Goal: Task Accomplishment & Management: Use online tool/utility

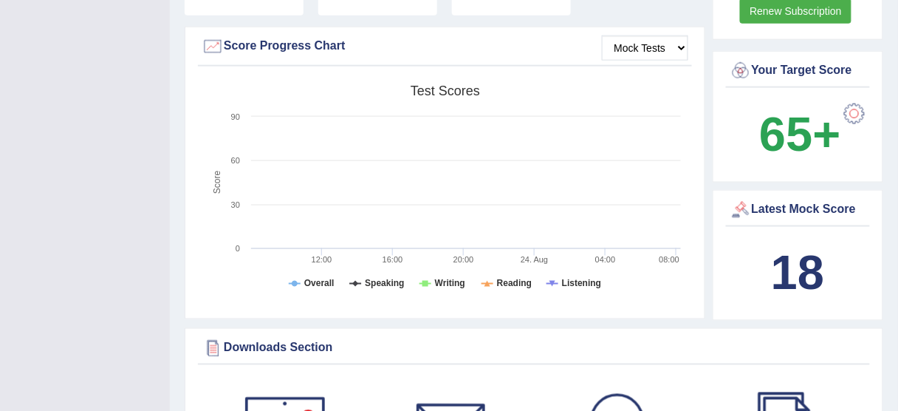
scroll to position [422, 0]
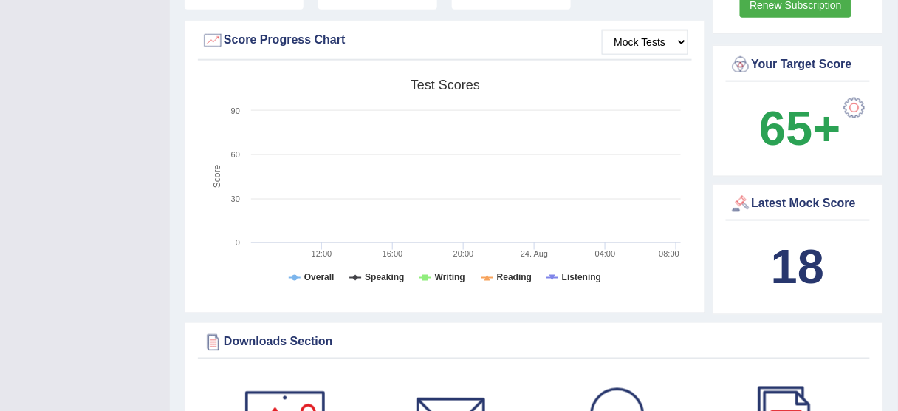
click at [785, 202] on div "Latest Mock Score" at bounding box center [798, 204] width 137 height 22
click at [801, 256] on b "18" at bounding box center [797, 267] width 53 height 54
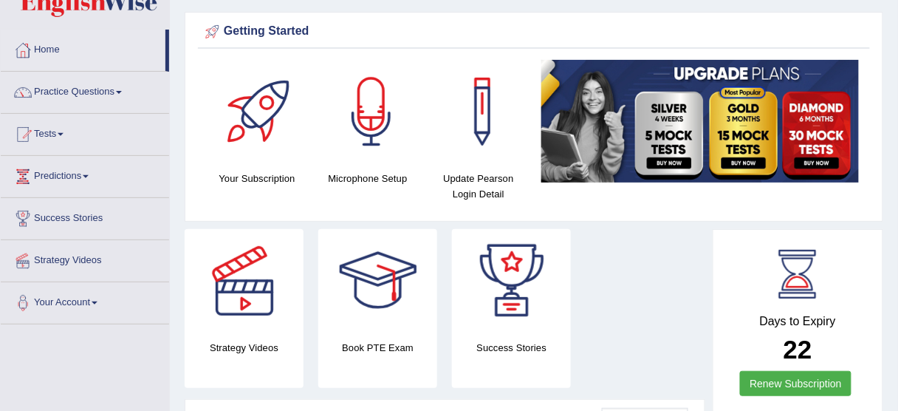
scroll to position [0, 0]
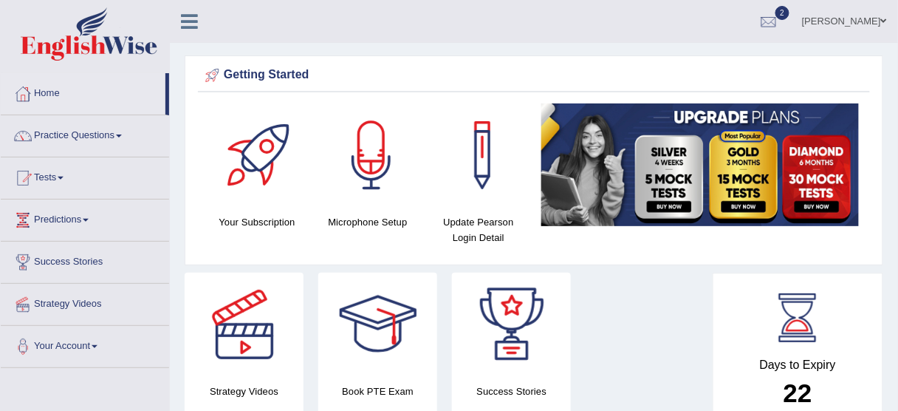
click at [119, 136] on link "Practice Questions" at bounding box center [85, 133] width 168 height 37
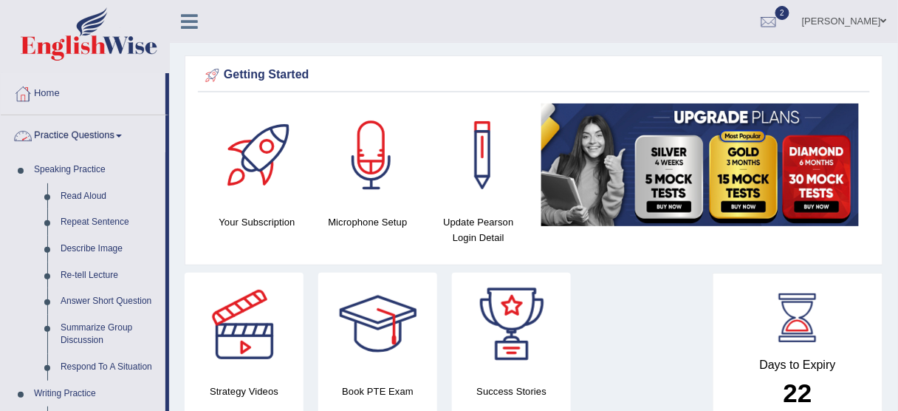
click at [122, 136] on span at bounding box center [119, 135] width 6 height 3
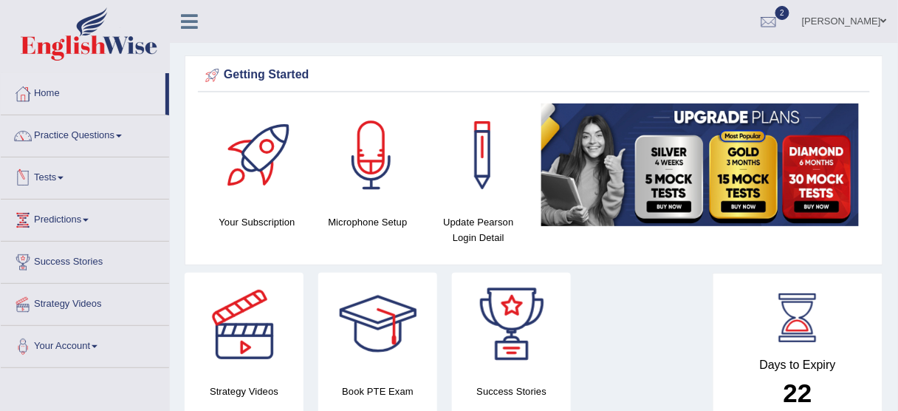
click at [66, 181] on link "Tests" at bounding box center [85, 175] width 168 height 37
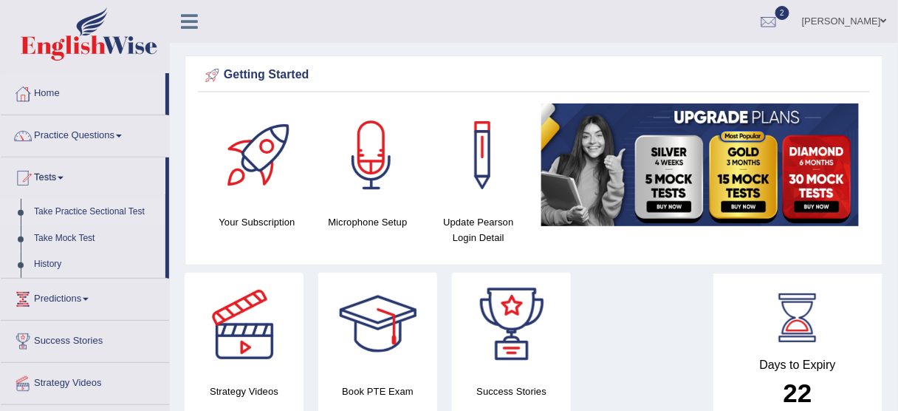
click at [72, 212] on link "Take Practice Sectional Test" at bounding box center [96, 212] width 138 height 27
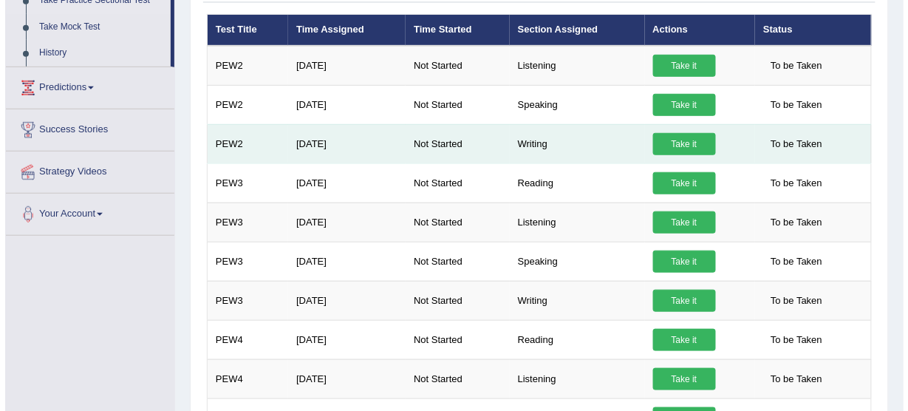
scroll to position [207, 0]
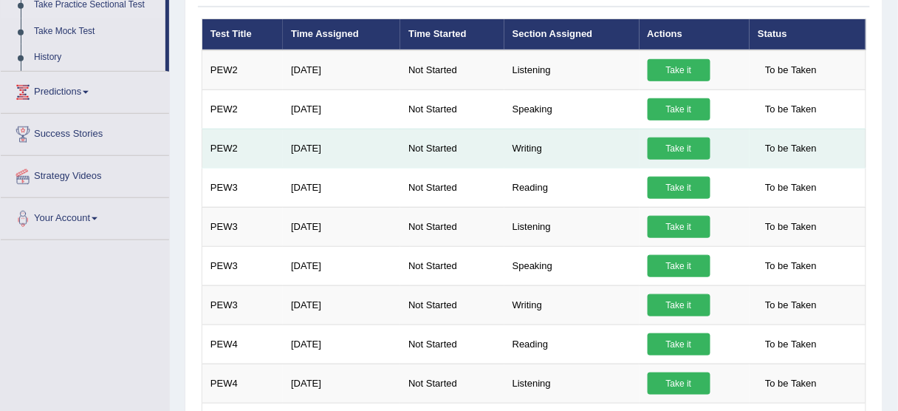
drag, startPoint x: 904, startPoint y: 82, endPoint x: 860, endPoint y: 127, distance: 63.2
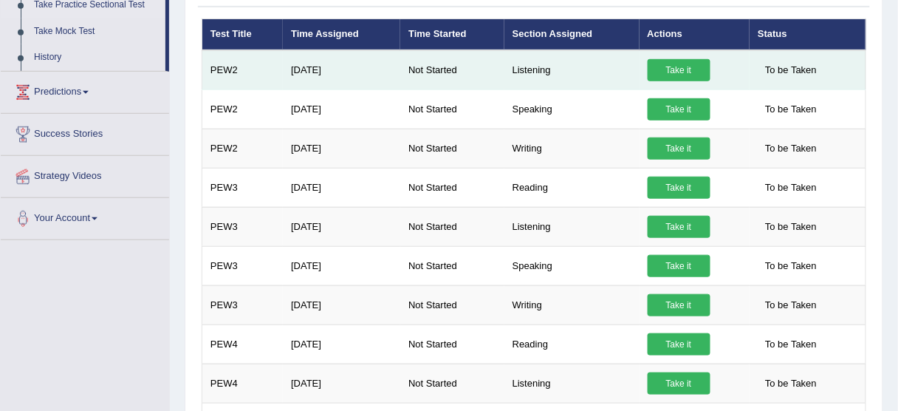
click at [685, 62] on link "Take it" at bounding box center [679, 70] width 63 height 22
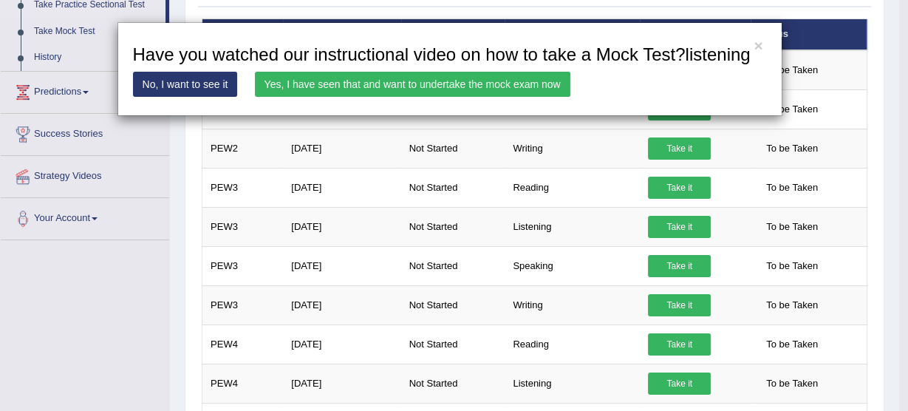
click at [520, 85] on link "Yes, I have seen that and want to undertake the mock exam now" at bounding box center [412, 84] width 315 height 25
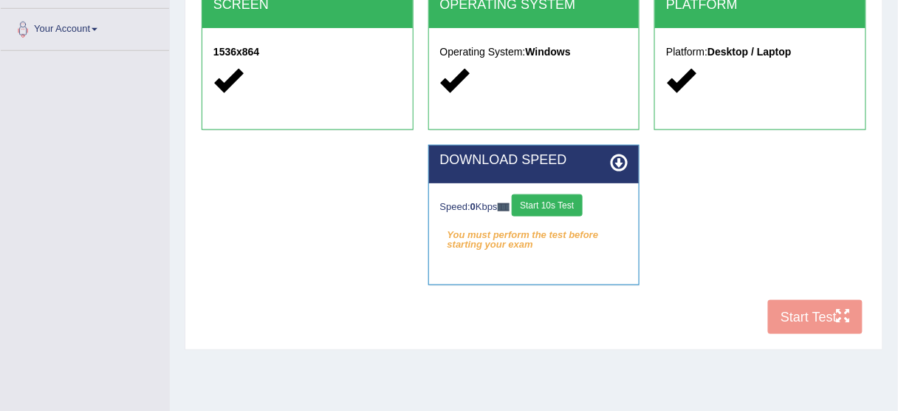
scroll to position [365, 0]
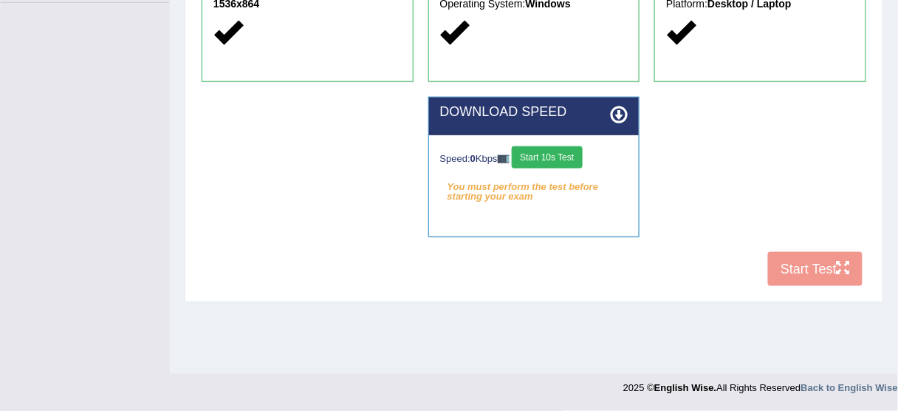
click at [554, 157] on button "Start 10s Test" at bounding box center [547, 157] width 70 height 22
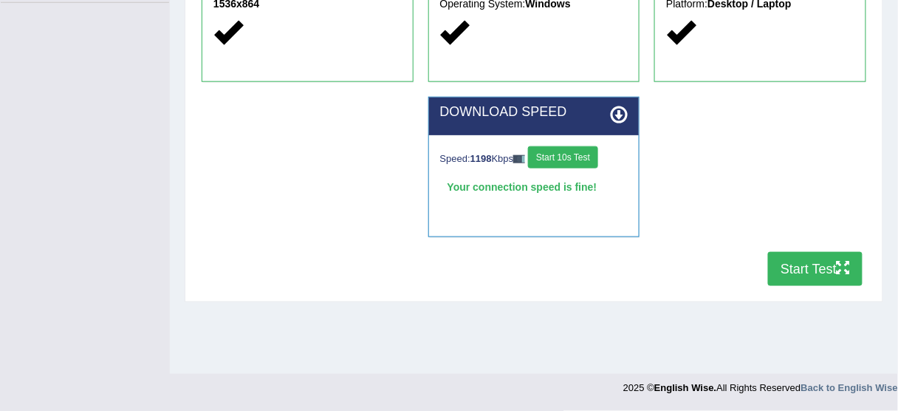
click at [810, 270] on button "Start Test" at bounding box center [815, 269] width 95 height 34
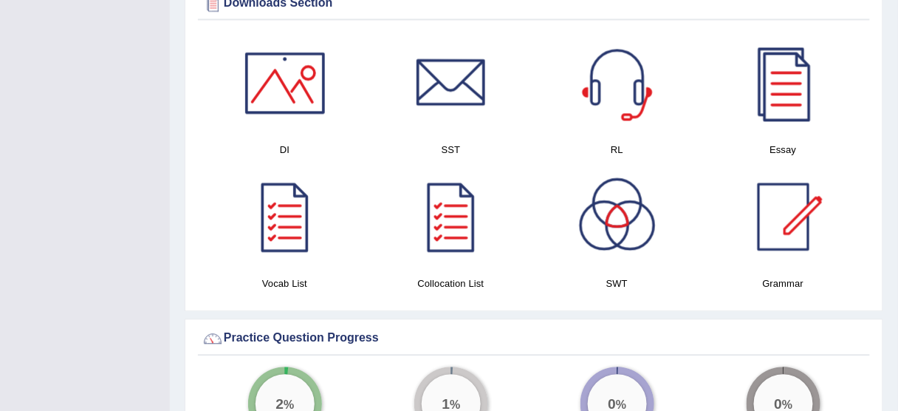
scroll to position [743, 0]
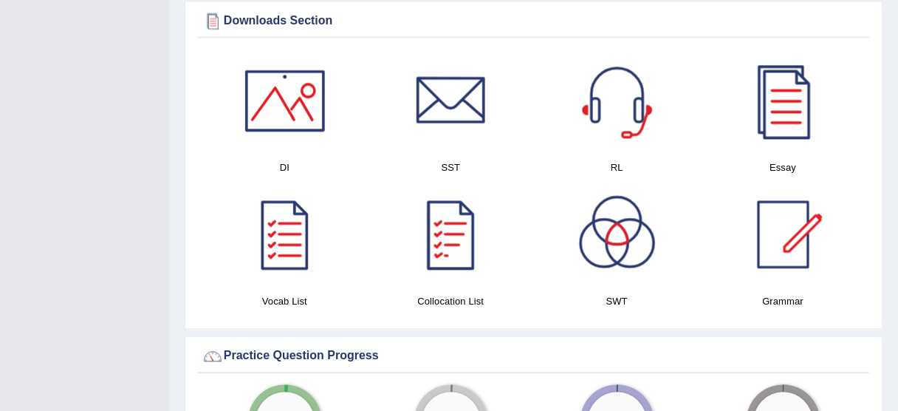
click at [300, 102] on div at bounding box center [284, 100] width 103 height 103
